Goal: Task Accomplishment & Management: Manage account settings

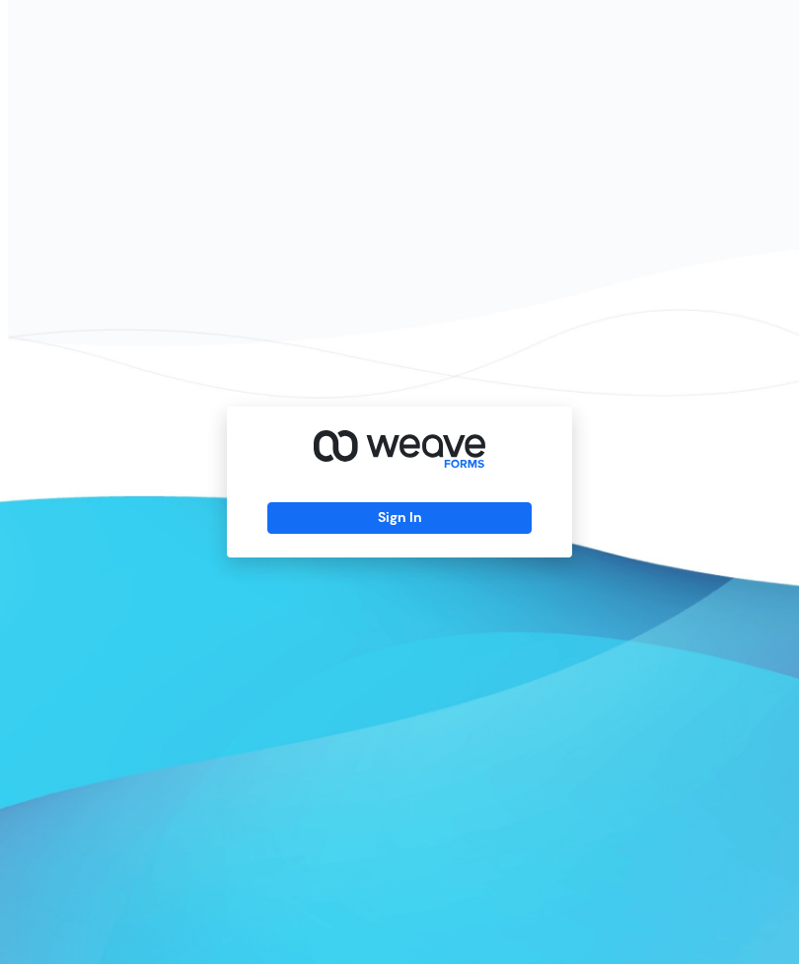
click at [398, 534] on button "Sign In" at bounding box center [399, 518] width 264 height 32
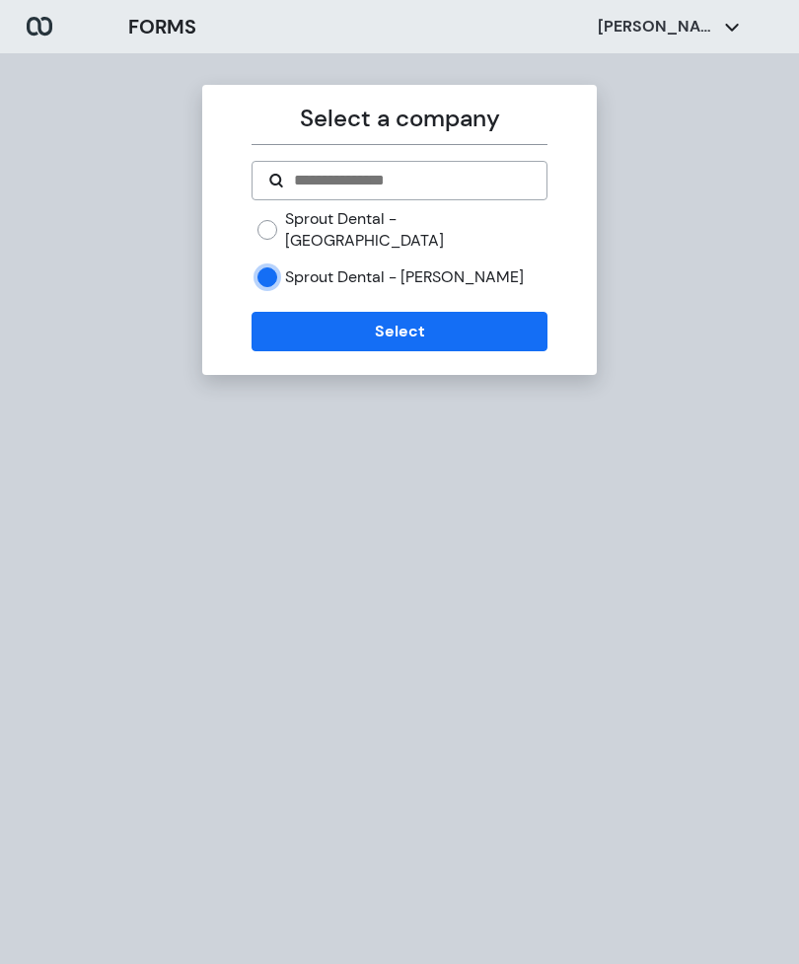
click at [408, 315] on button "Select" at bounding box center [399, 331] width 295 height 39
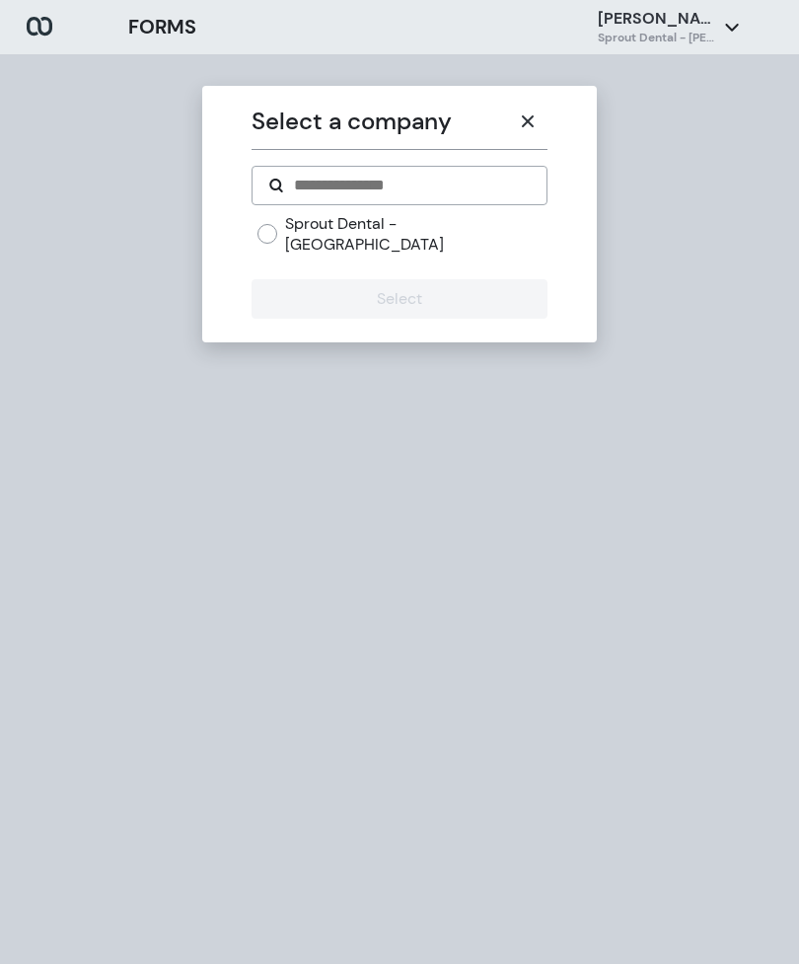
click at [526, 116] on icon "button" at bounding box center [528, 122] width 16 height 16
